Goal: Information Seeking & Learning: Learn about a topic

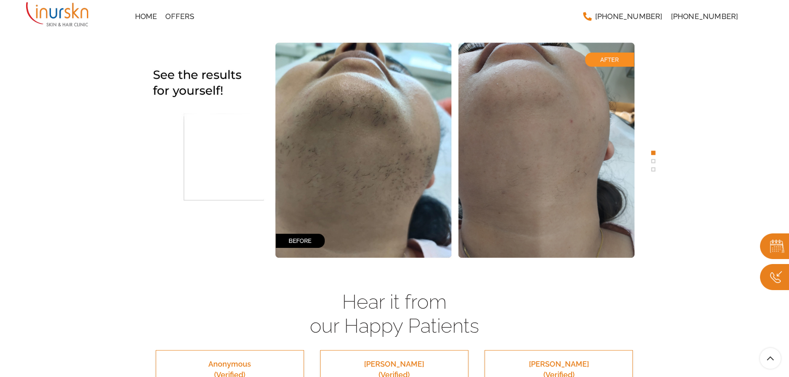
scroll to position [1739, 0]
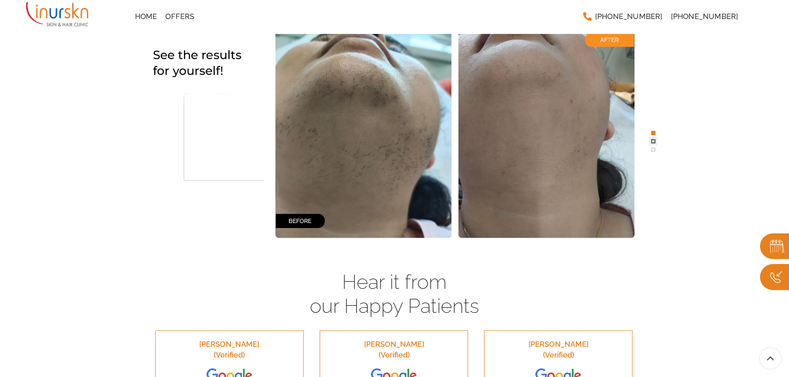
click at [655, 142] on span at bounding box center [653, 142] width 4 height 4
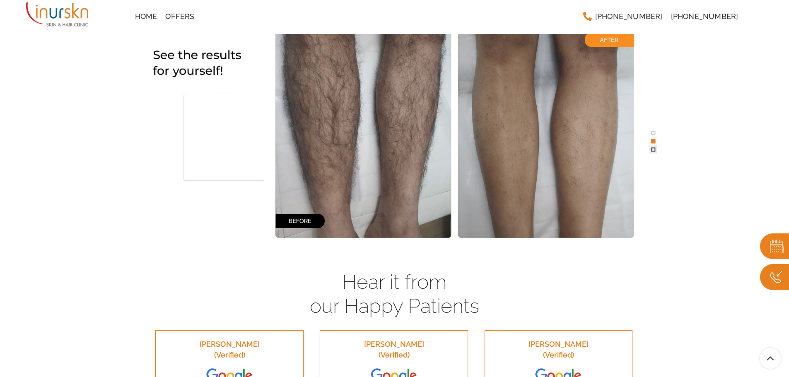
click at [650, 149] on button at bounding box center [653, 150] width 8 height 8
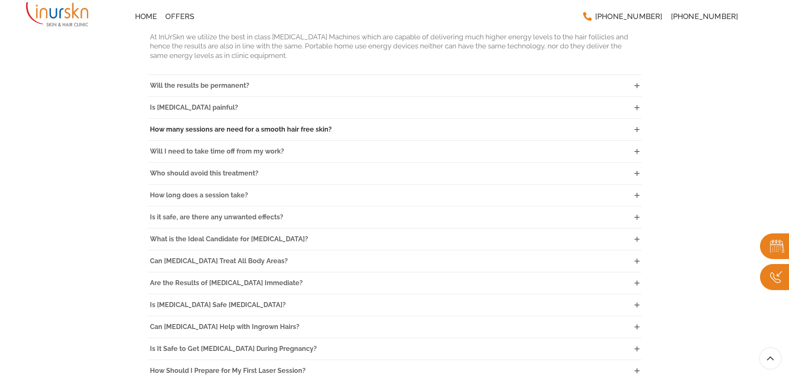
scroll to position [2443, 0]
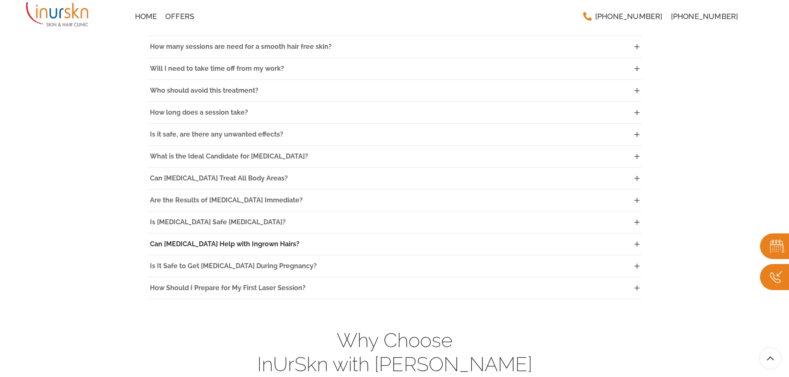
click at [364, 234] on link "Can [MEDICAL_DATA] Help with Ingrown Hairs?" at bounding box center [395, 245] width 494 height 22
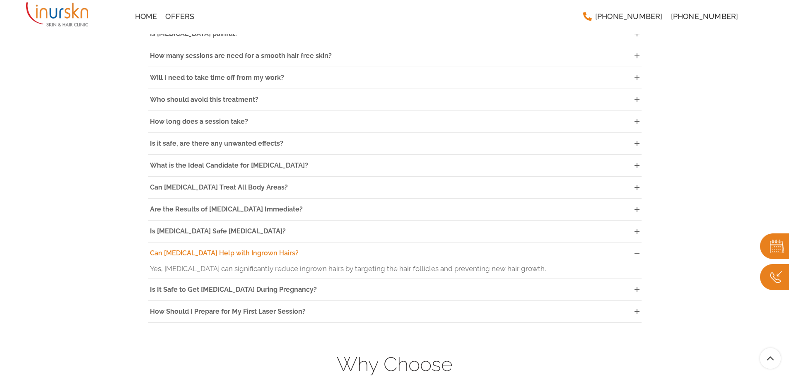
scroll to position [2401, 0]
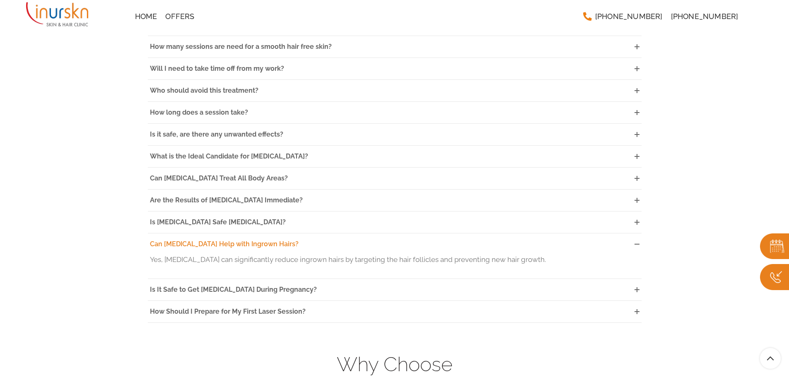
click at [364, 234] on link "Can [MEDICAL_DATA] Help with Ingrown Hairs?" at bounding box center [395, 245] width 494 height 22
click at [348, 301] on link "How Should I Prepare for My First Laser Session?" at bounding box center [395, 312] width 494 height 22
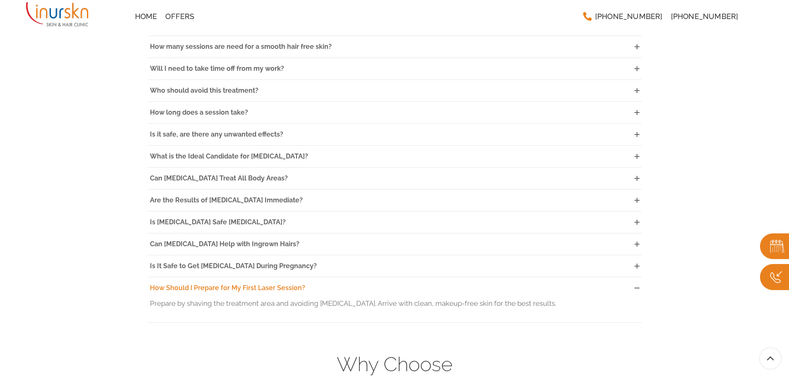
click at [294, 277] on link "How Should I Prepare for My First Laser Session?" at bounding box center [395, 288] width 494 height 22
click at [293, 284] on span "How Should I Prepare for My First Laser Session?" at bounding box center [227, 288] width 155 height 8
click at [297, 284] on link "How Should I Prepare for My First Laser Session?" at bounding box center [395, 288] width 494 height 22
click at [639, 286] on icon at bounding box center [636, 288] width 5 height 5
click at [638, 286] on icon at bounding box center [636, 288] width 5 height 5
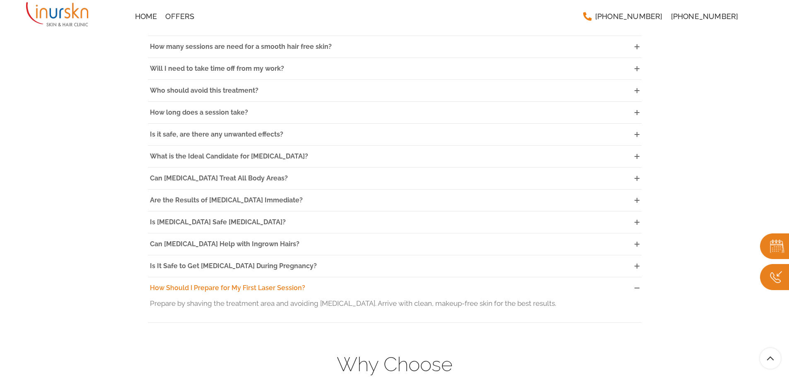
click at [635, 286] on icon at bounding box center [636, 288] width 5 height 5
drag, startPoint x: 635, startPoint y: 276, endPoint x: 643, endPoint y: 276, distance: 7.9
click at [635, 286] on icon at bounding box center [636, 288] width 5 height 5
